Goal: Navigation & Orientation: Find specific page/section

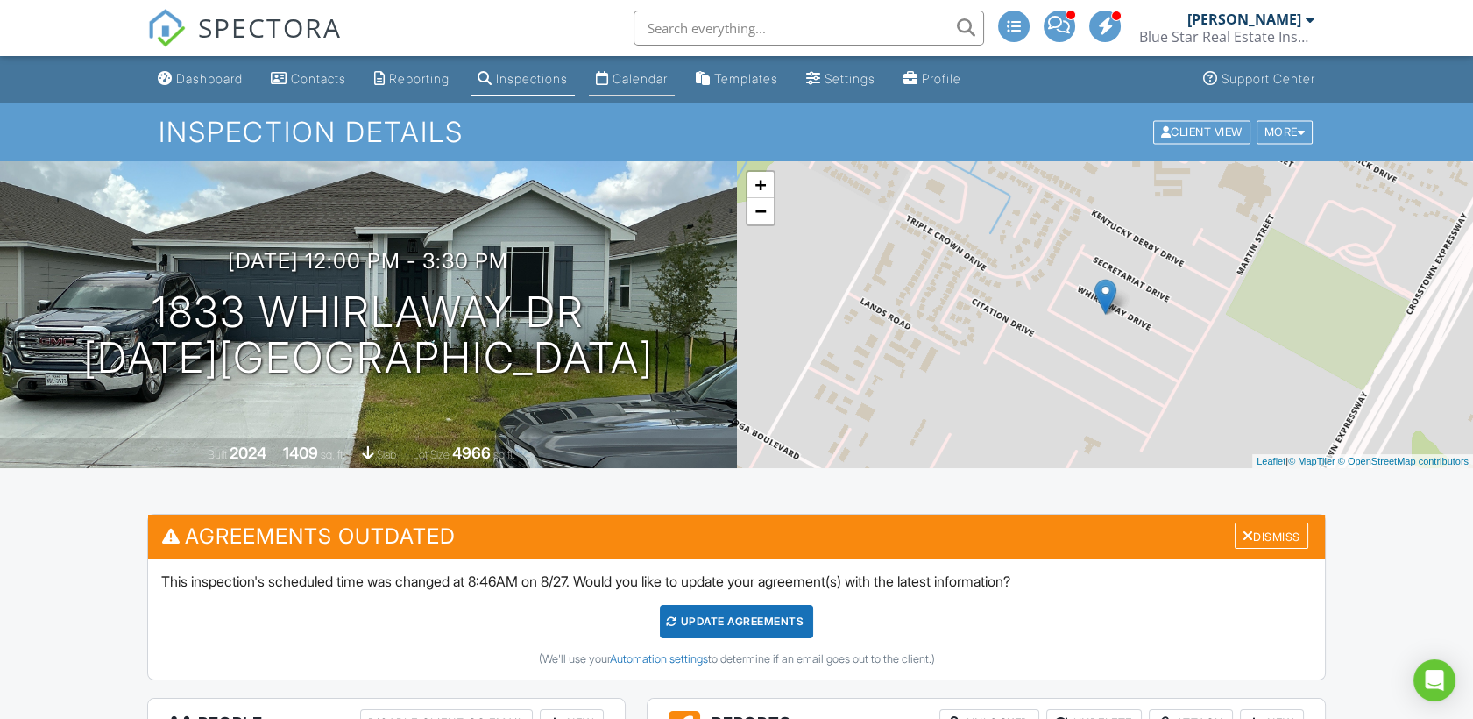
click at [668, 88] on link "Calendar" at bounding box center [632, 79] width 86 height 32
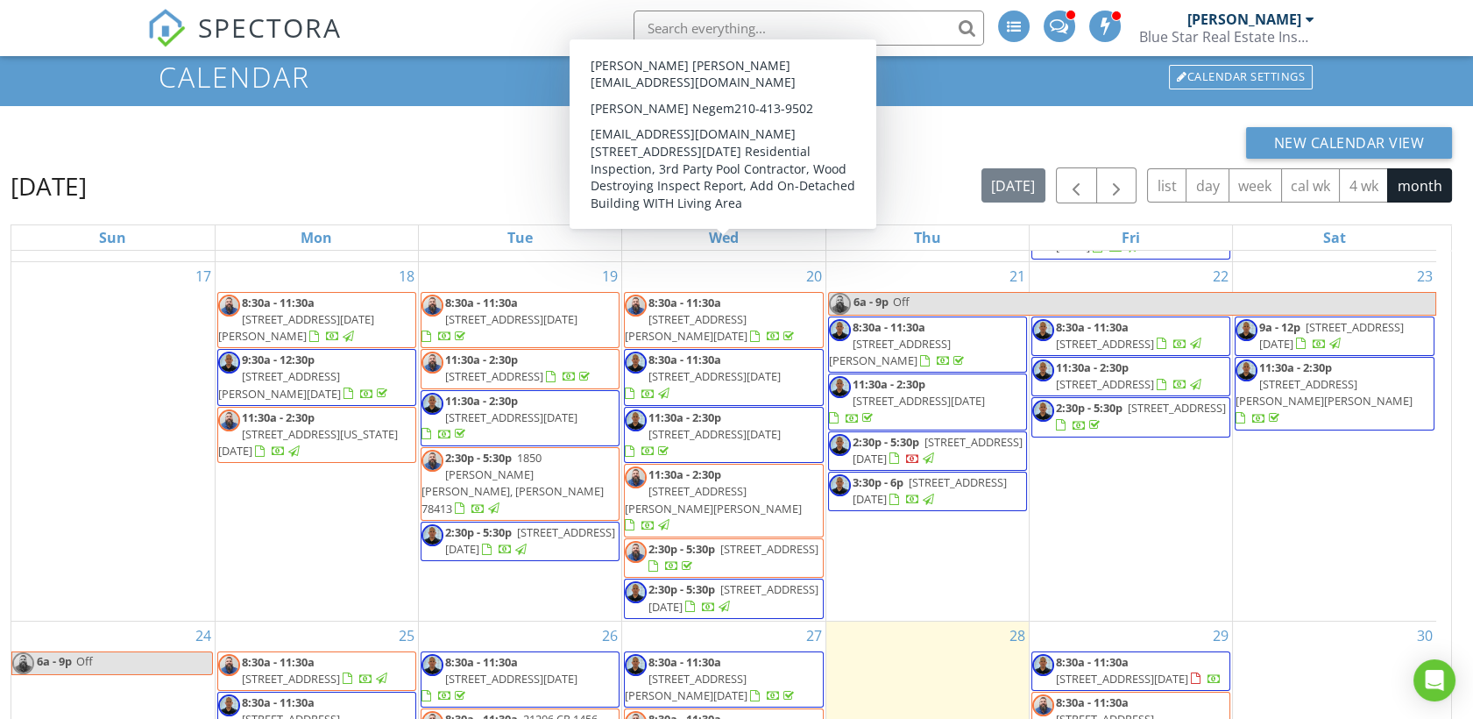
scroll to position [97, 0]
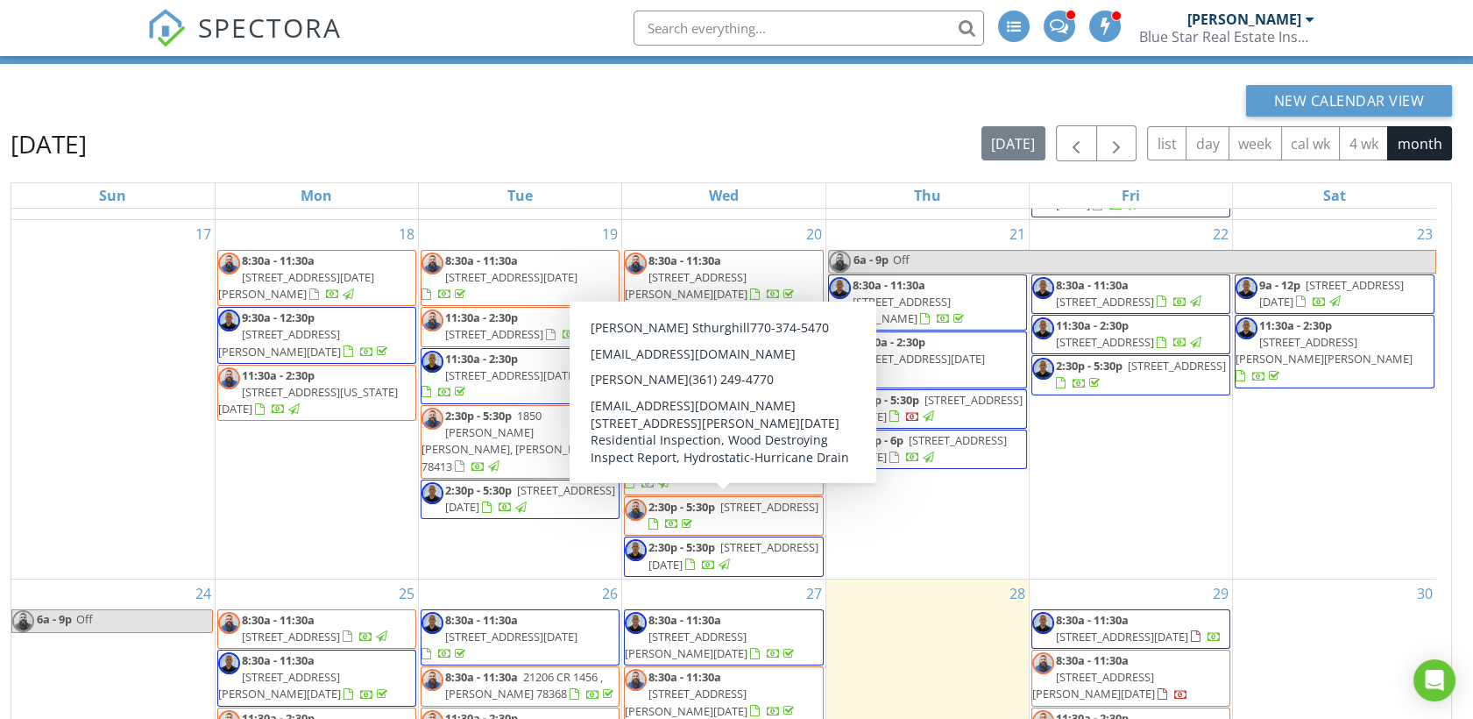
click at [703, 685] on span "905 St Timothy St, Corpus Christi 78418" at bounding box center [686, 701] width 123 height 32
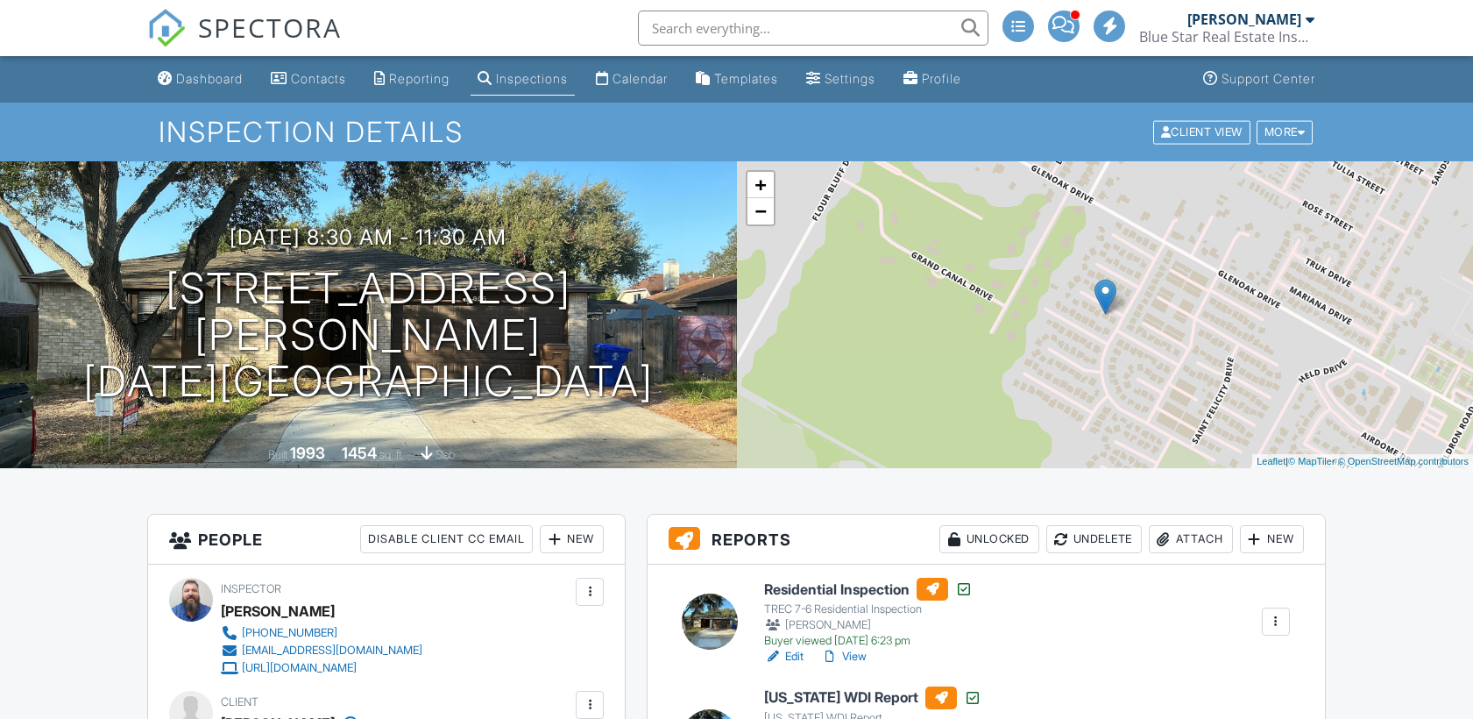
click at [210, 81] on div "Dashboard" at bounding box center [209, 78] width 67 height 15
click at [0, 0] on div at bounding box center [0, 0] width 0 height 0
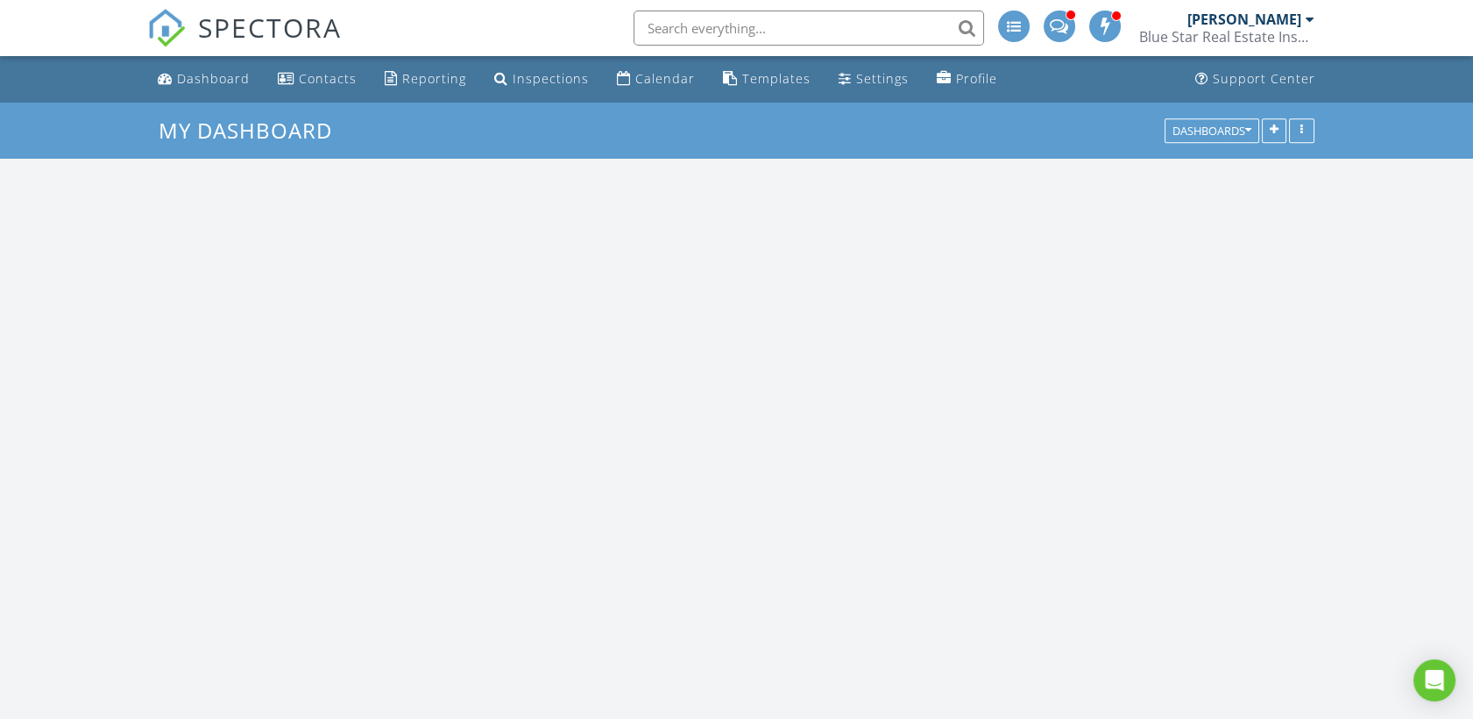
scroll to position [1626, 1504]
